Goal: Information Seeking & Learning: Understand process/instructions

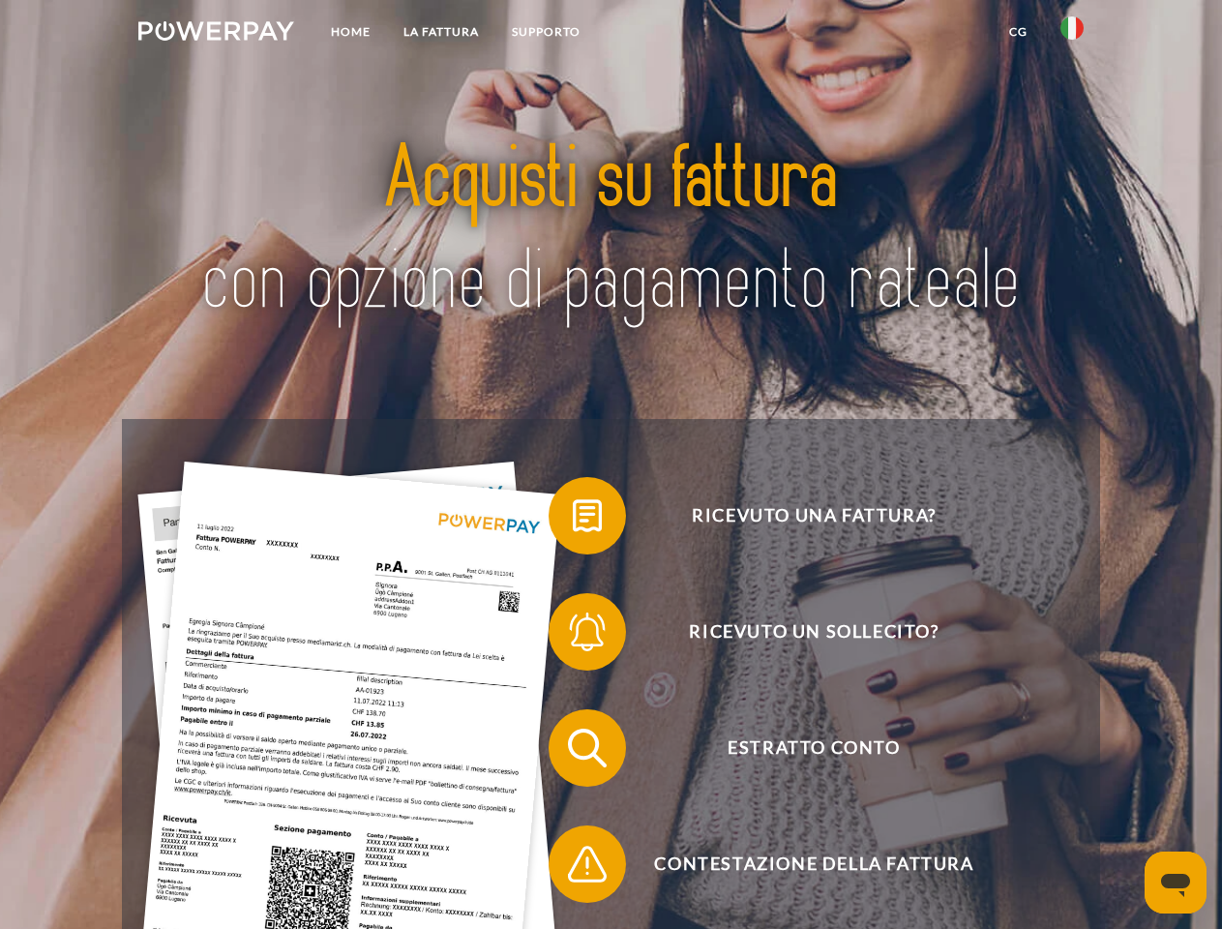
click at [216, 34] on img at bounding box center [216, 30] width 156 height 19
click at [1072, 34] on img at bounding box center [1072, 27] width 23 height 23
click at [1018, 32] on link "CG" at bounding box center [1018, 32] width 51 height 35
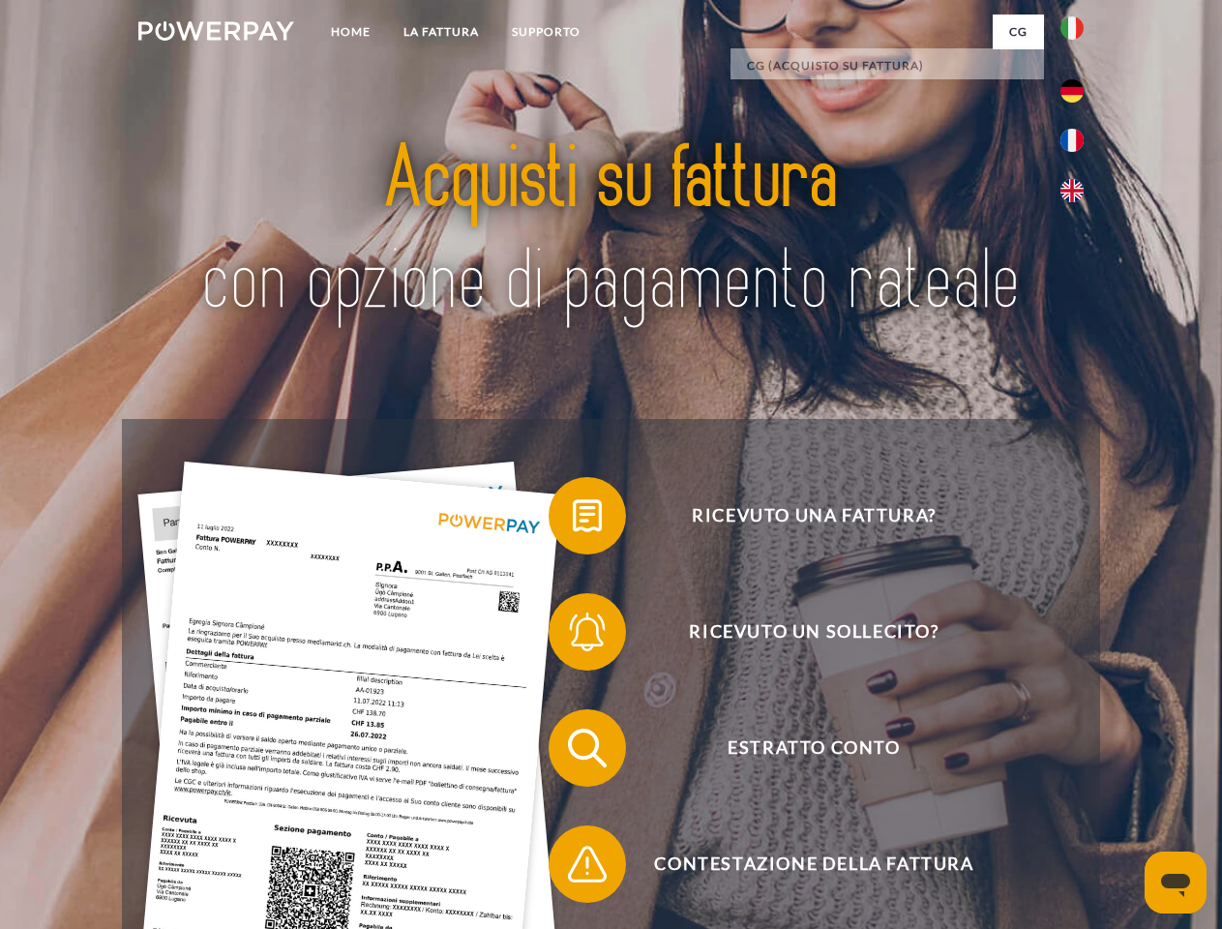
click at [573, 520] on span at bounding box center [558, 515] width 97 height 97
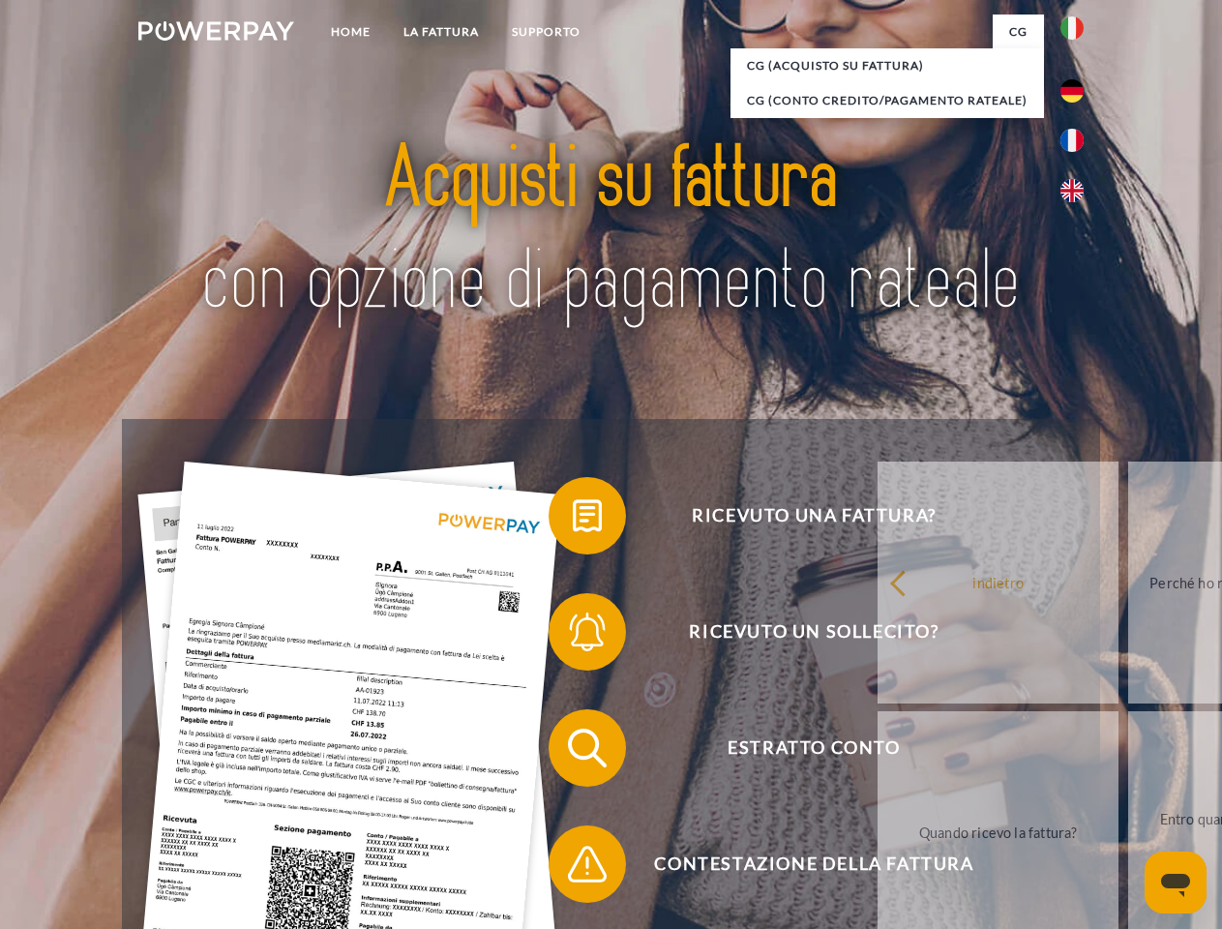
click at [573, 636] on span at bounding box center [558, 632] width 97 height 97
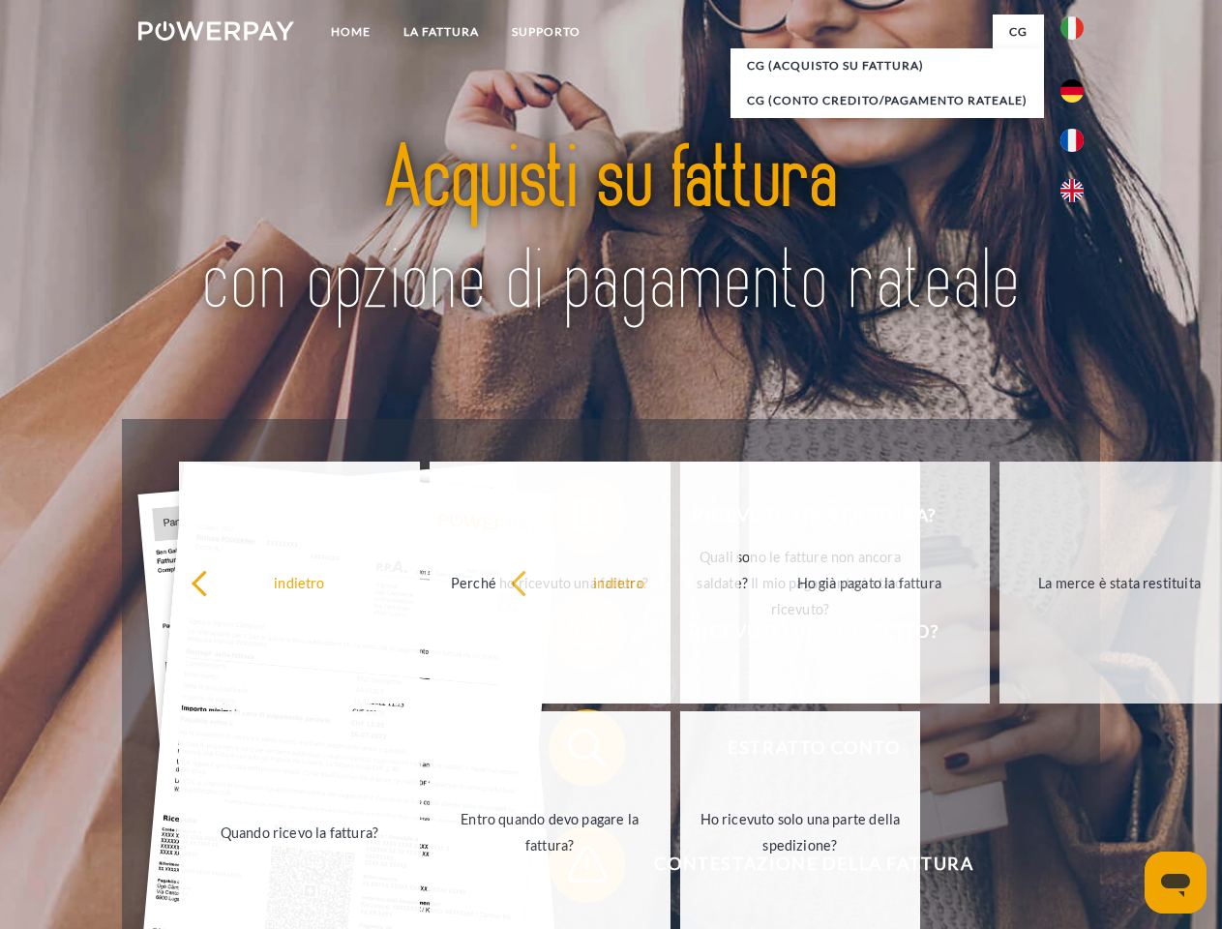
click at [573, 868] on span at bounding box center [558, 864] width 97 height 97
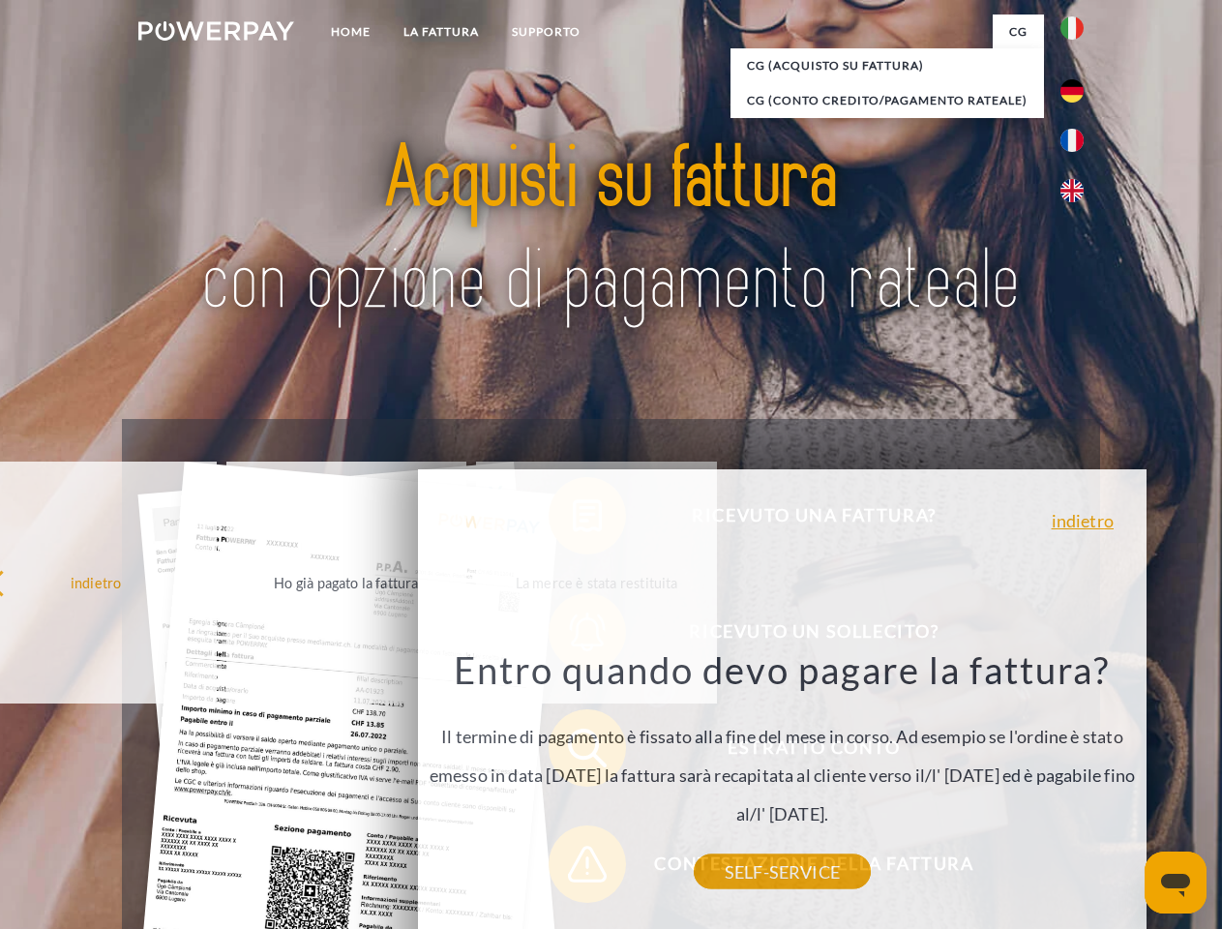
click at [1176, 883] on icon "Apri finestra di messaggistica" at bounding box center [1175, 885] width 29 height 23
